Goal: Information Seeking & Learning: Learn about a topic

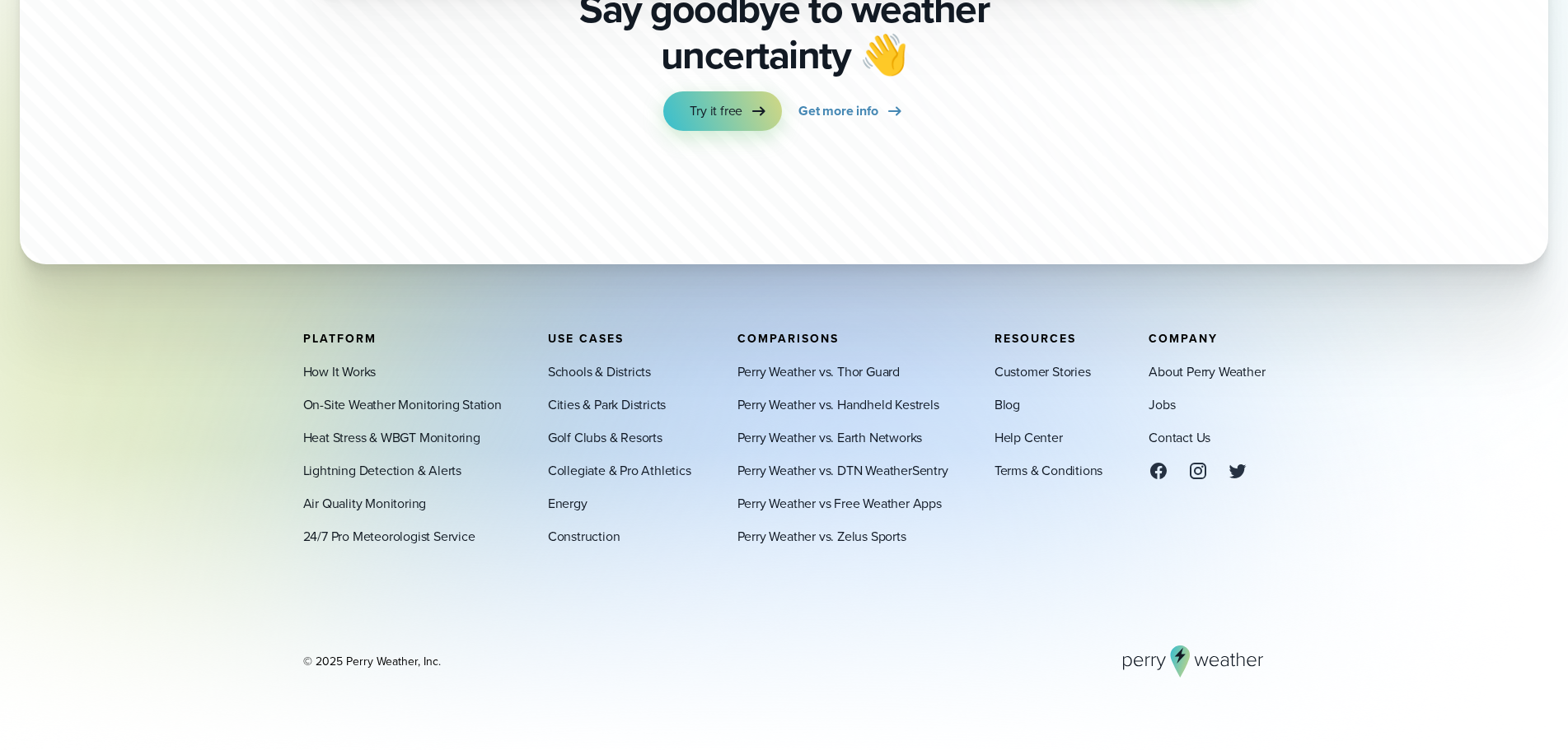
scroll to position [5783, 0]
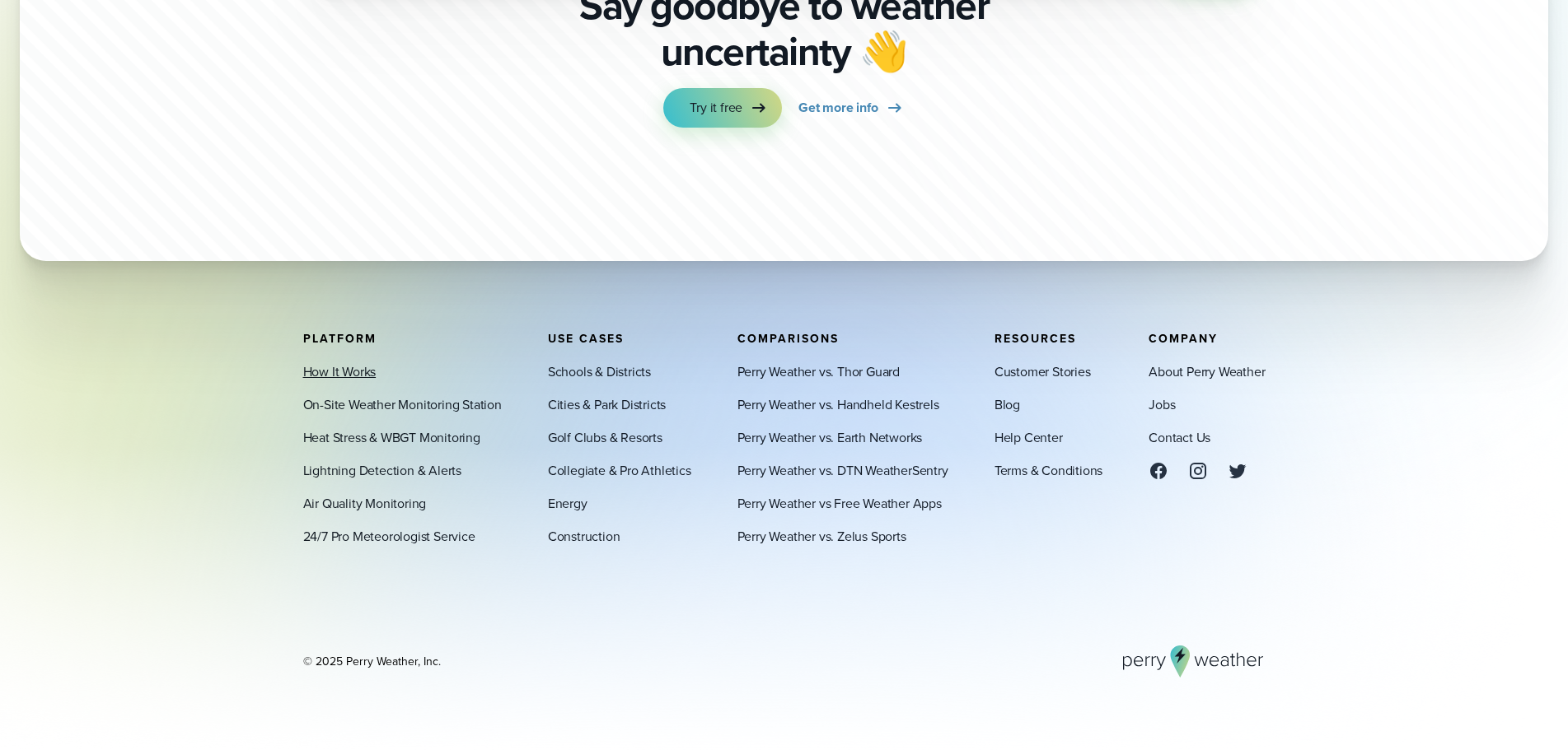
click at [344, 366] on link "How It Works" at bounding box center [340, 372] width 73 height 20
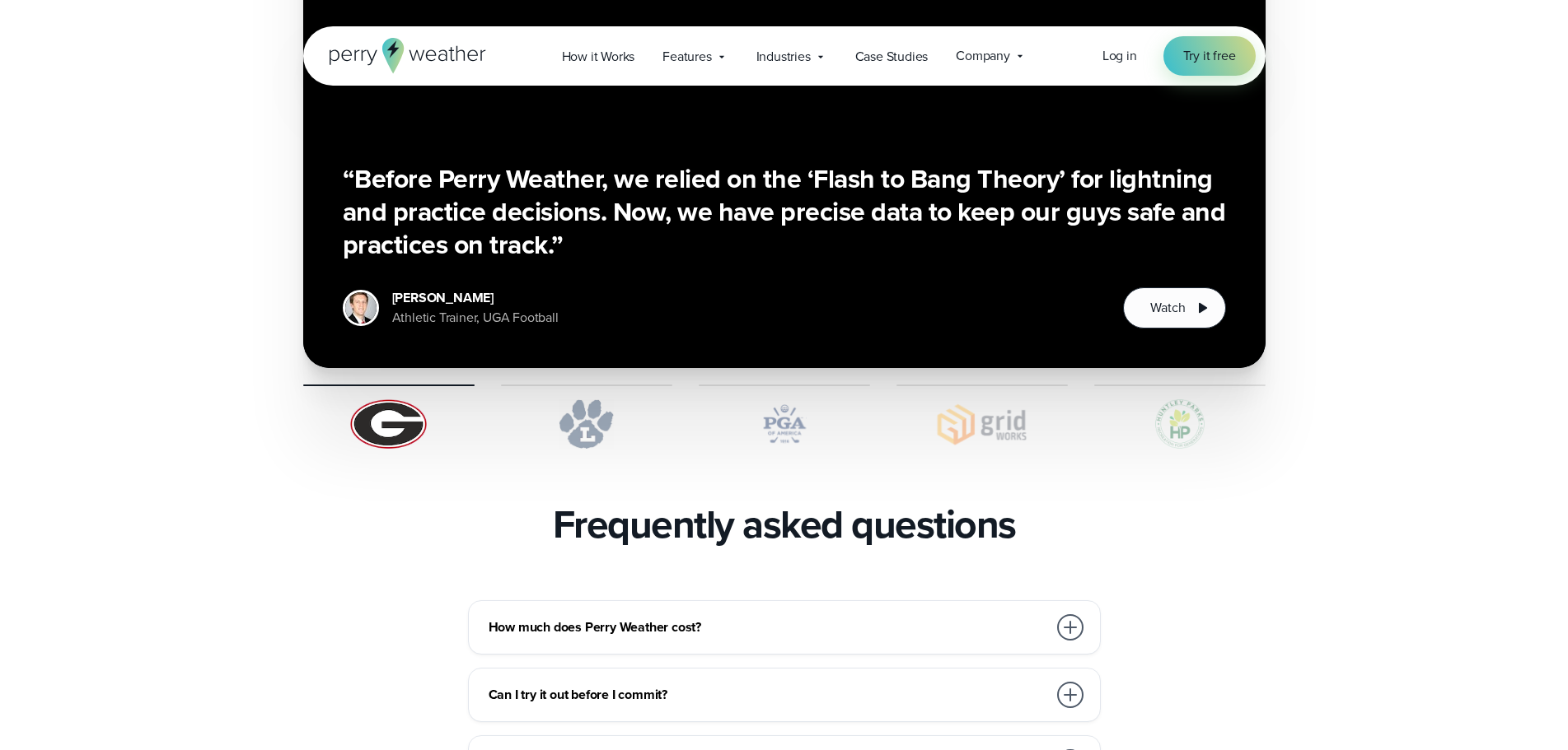
scroll to position [3295, 0]
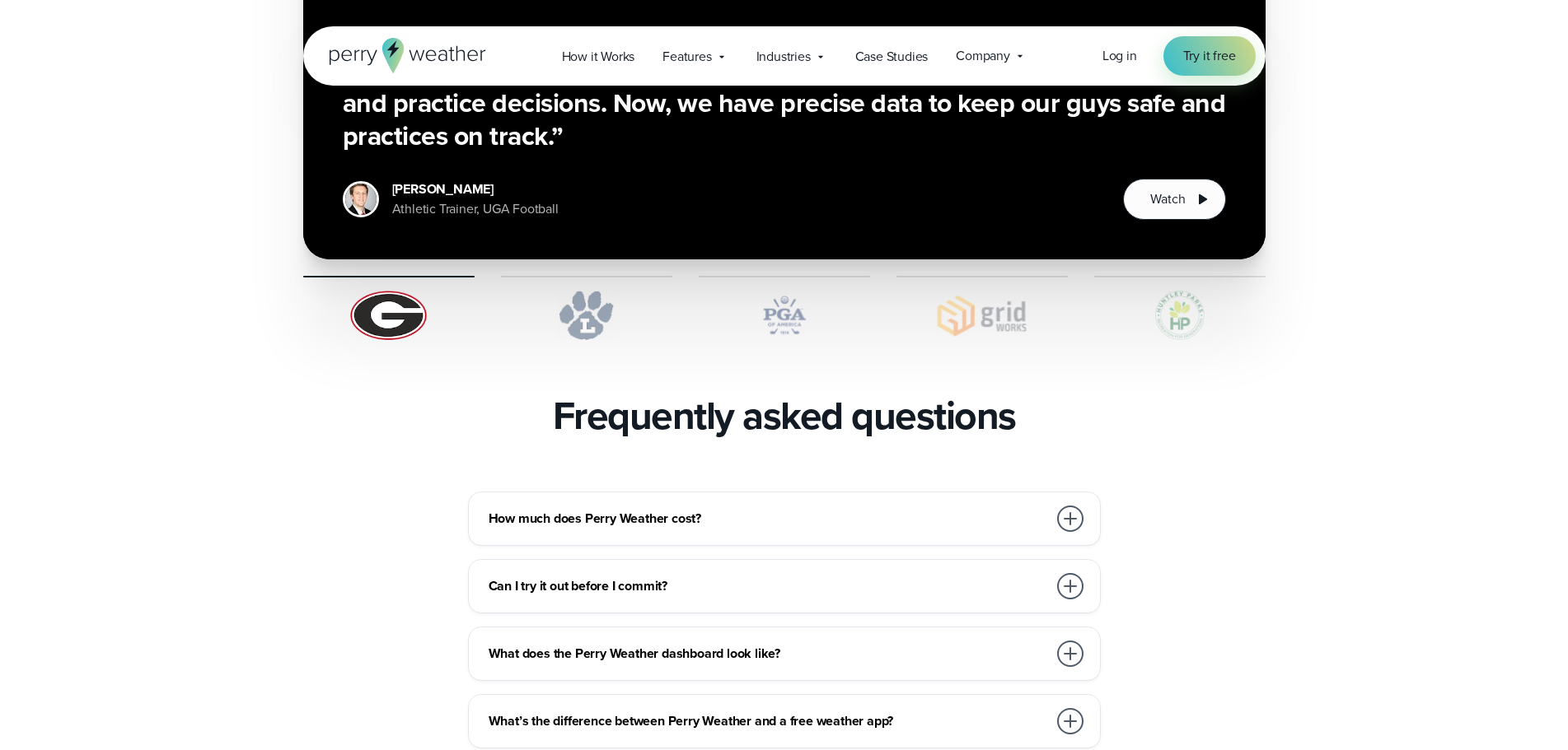
click at [1073, 506] on div at bounding box center [1070, 519] width 26 height 26
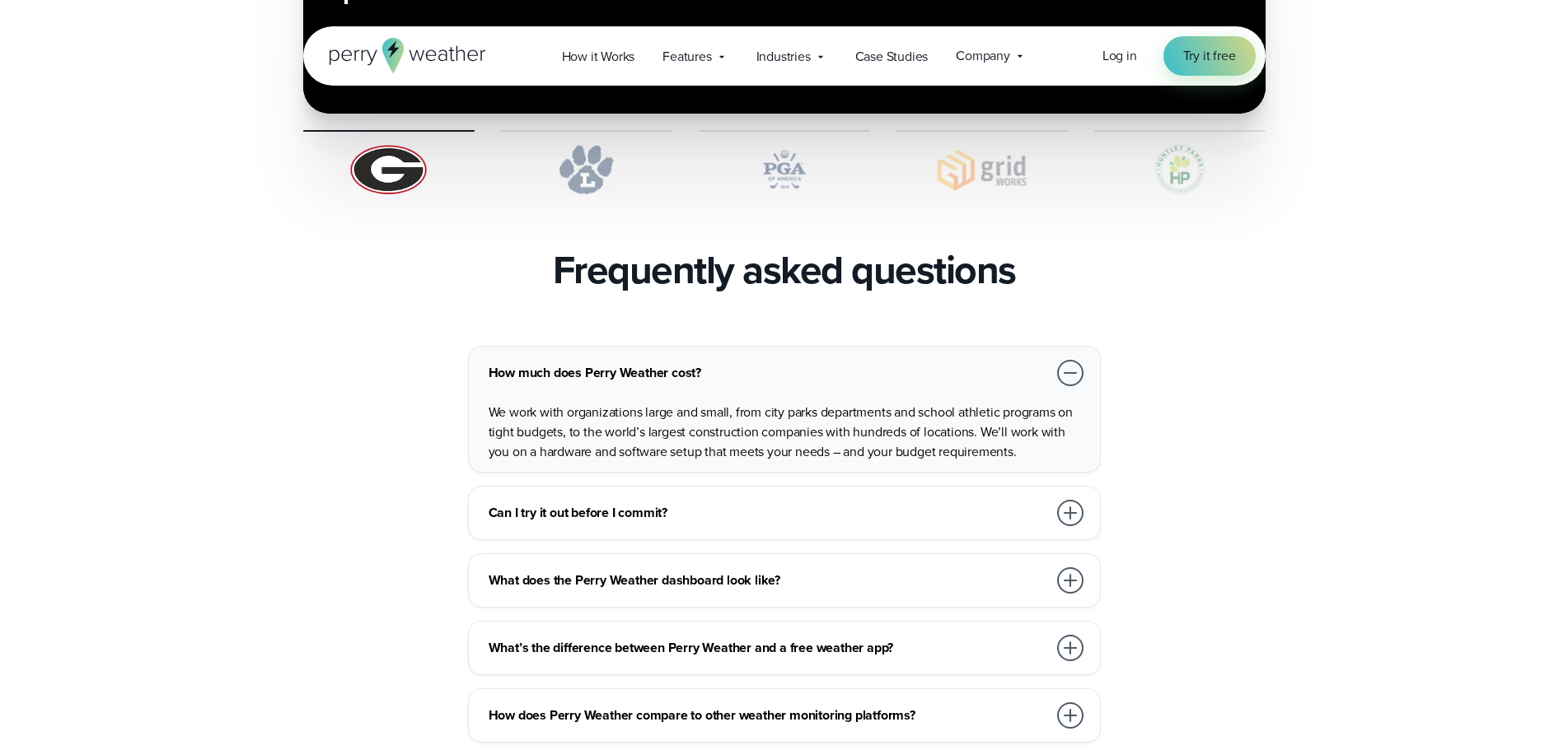
scroll to position [3460, 0]
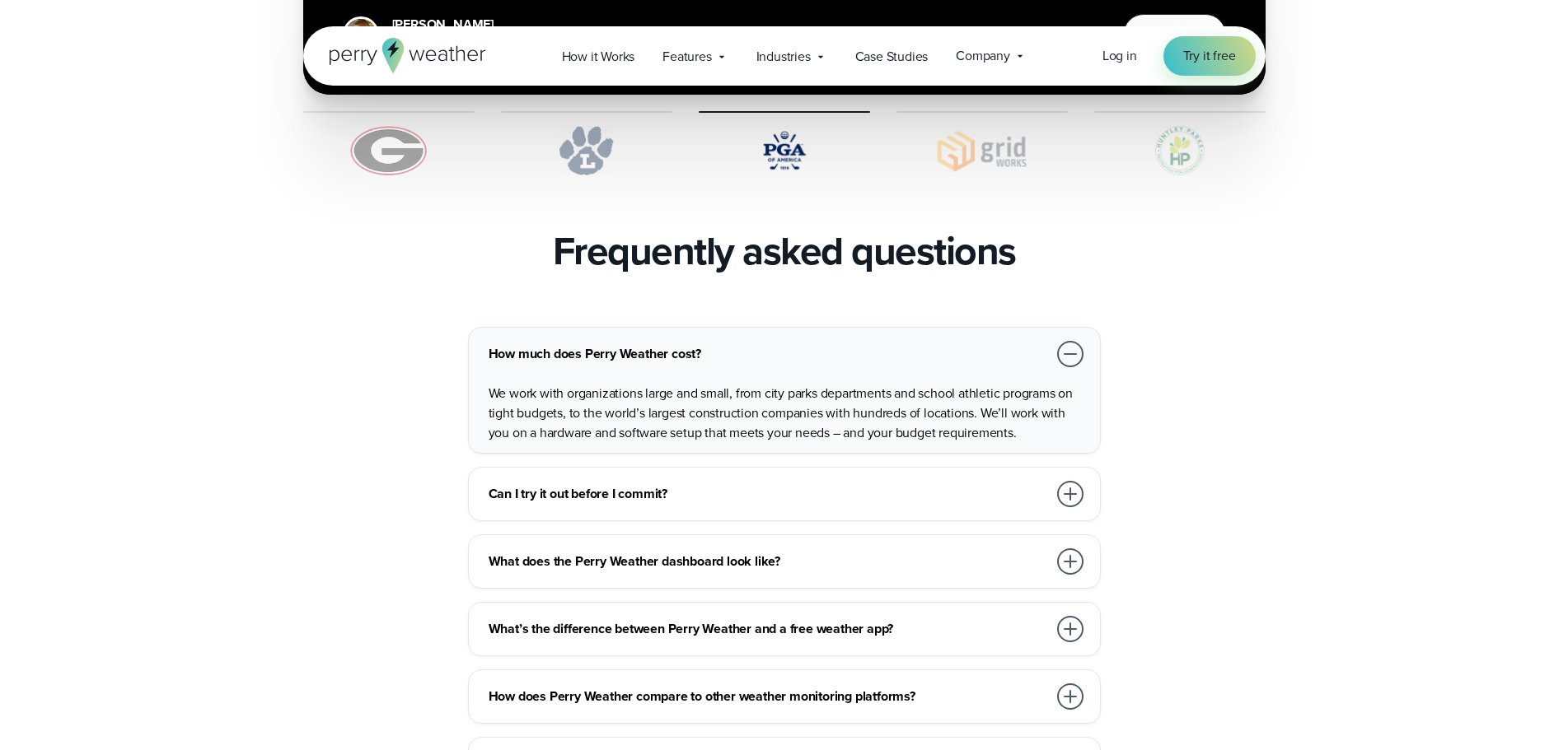
click at [1068, 481] on div at bounding box center [1070, 494] width 26 height 26
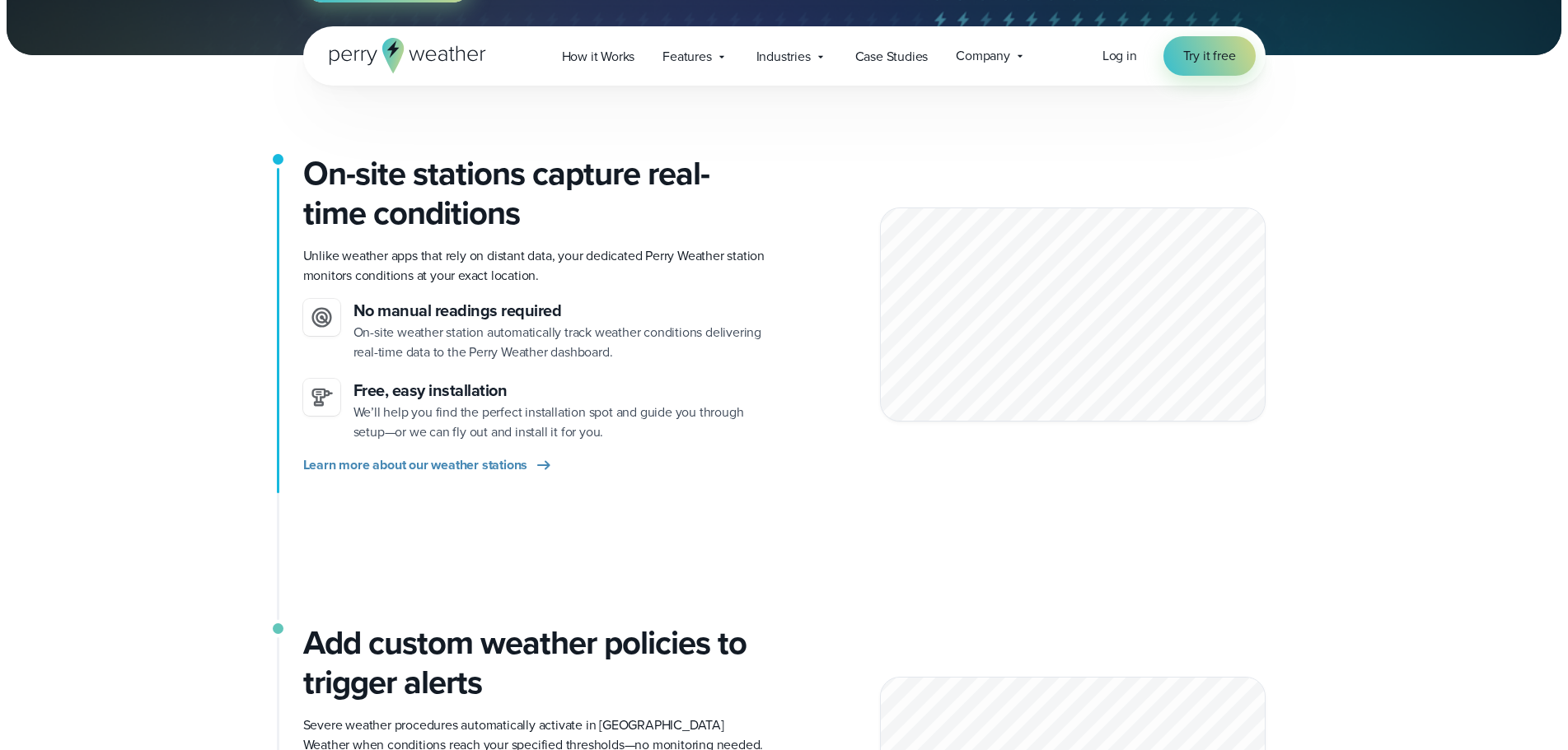
scroll to position [0, 0]
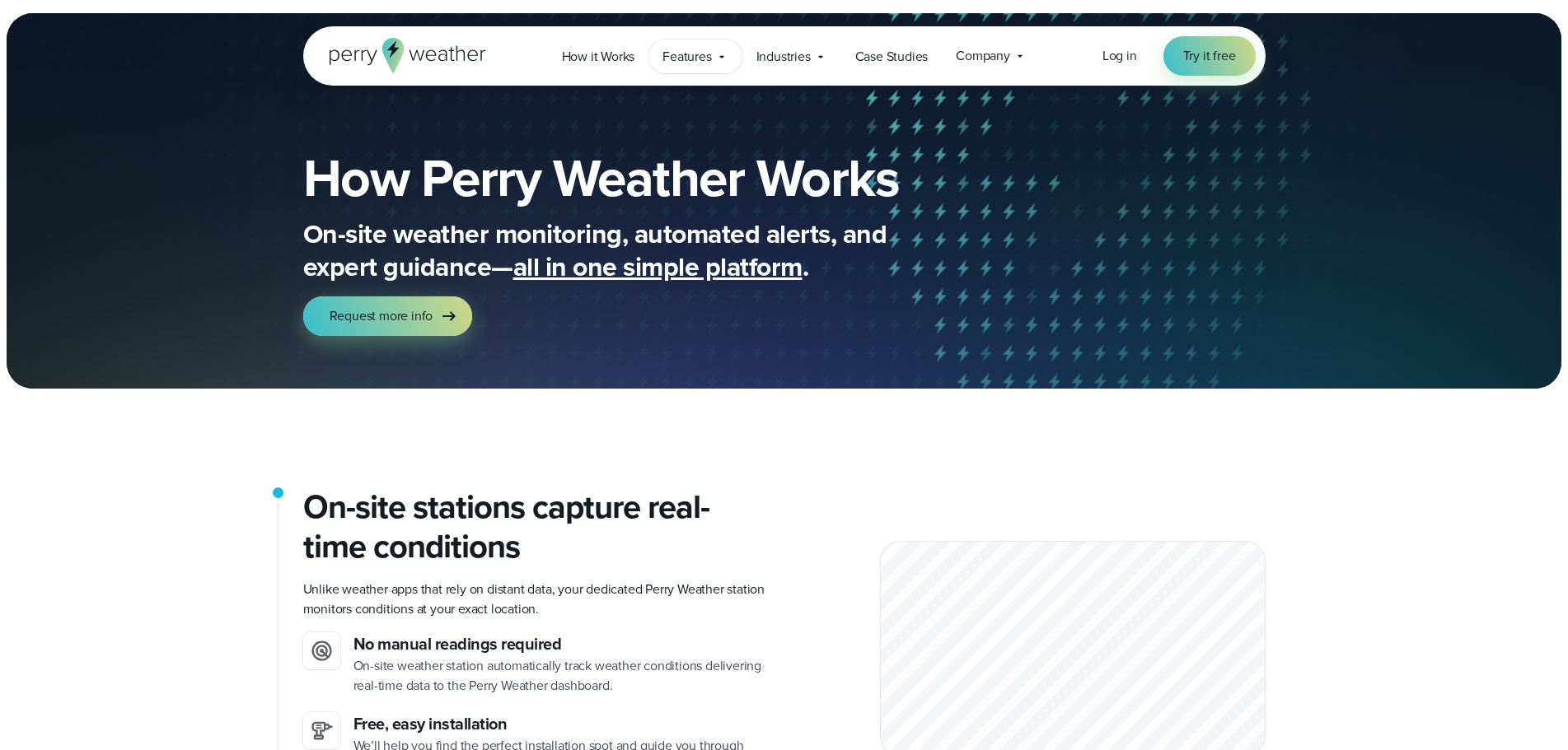
click at [723, 60] on icon at bounding box center [722, 57] width 13 height 13
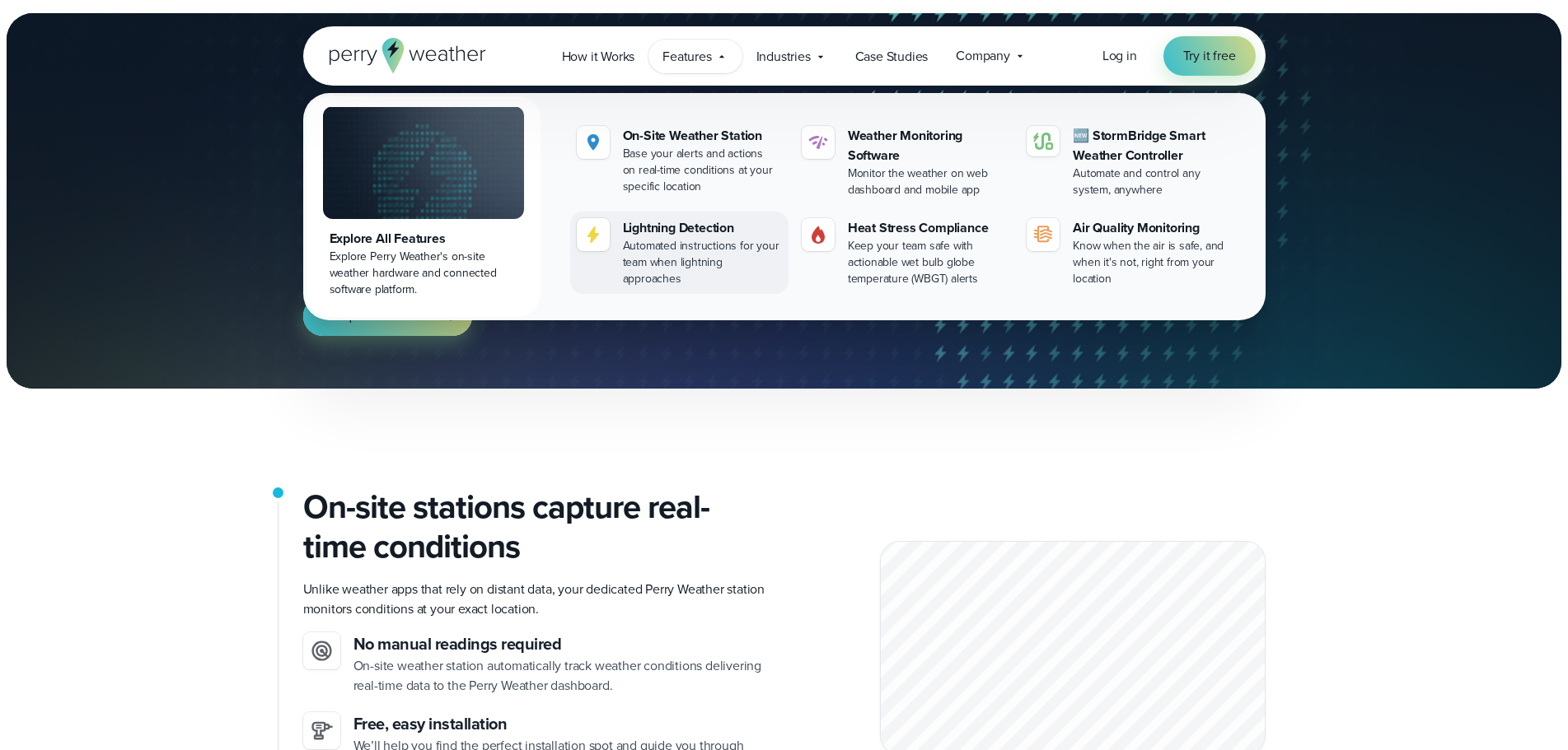
click at [653, 230] on div "Lightning Detection" at bounding box center [703, 228] width 159 height 20
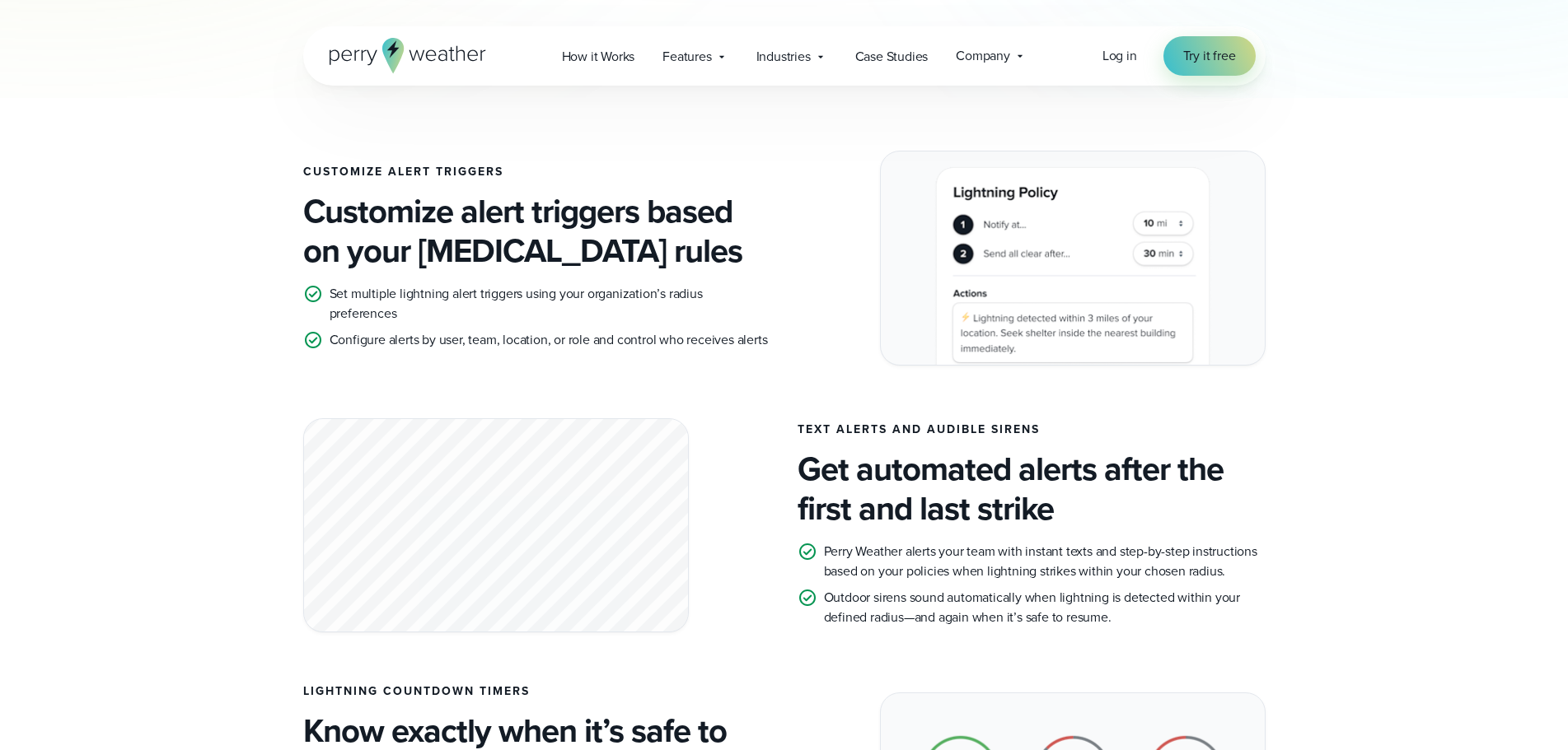
scroll to position [988, 0]
